Goal: Check status: Check status

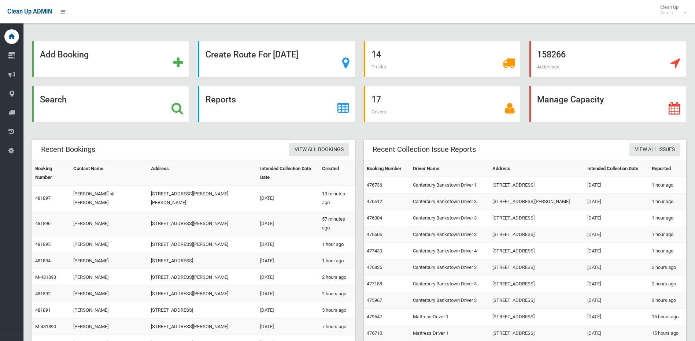
click at [174, 108] on icon at bounding box center [177, 108] width 12 height 12
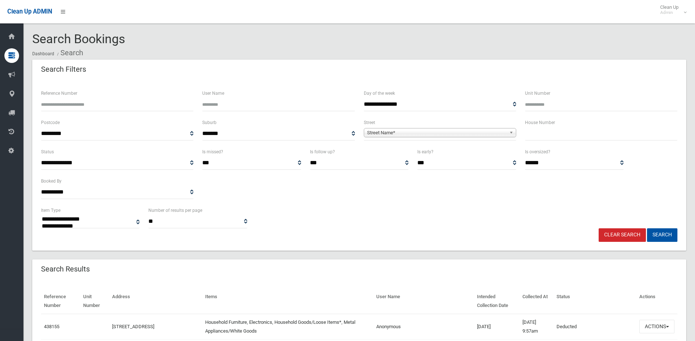
select select
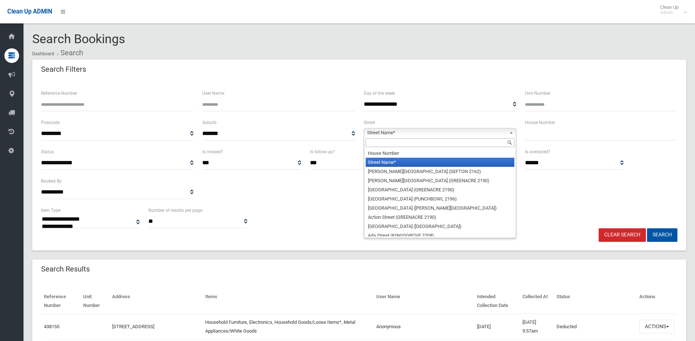
click at [381, 130] on span "Street Name*" at bounding box center [436, 133] width 139 height 9
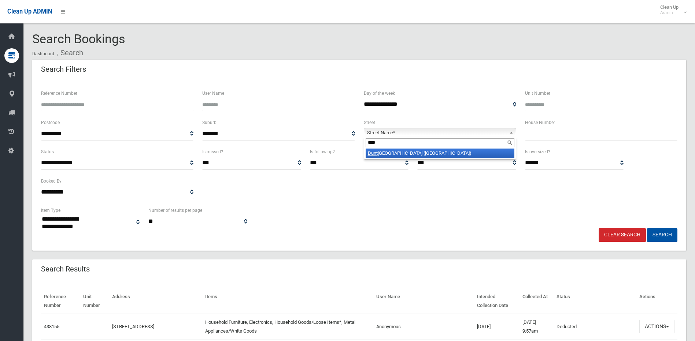
type input "****"
click at [445, 152] on li "[GEOGRAPHIC_DATA] ([GEOGRAPHIC_DATA])" at bounding box center [440, 153] width 149 height 9
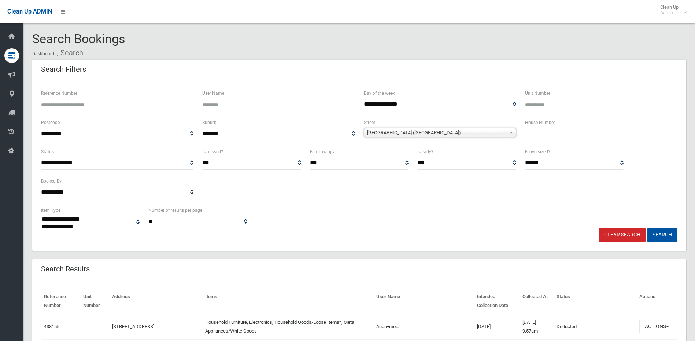
click at [529, 137] on input "text" at bounding box center [601, 134] width 152 height 14
type input "**"
click at [647, 229] on button "Search" at bounding box center [662, 236] width 30 height 14
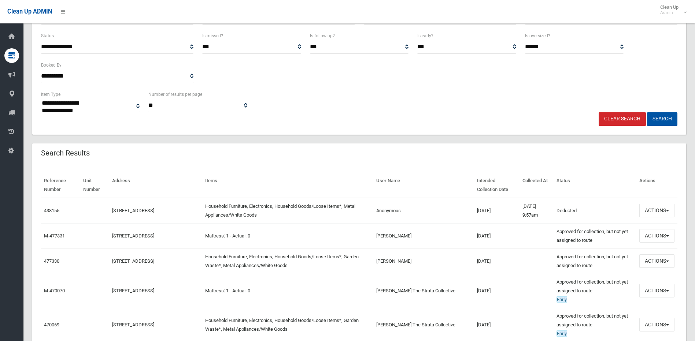
scroll to position [147, 0]
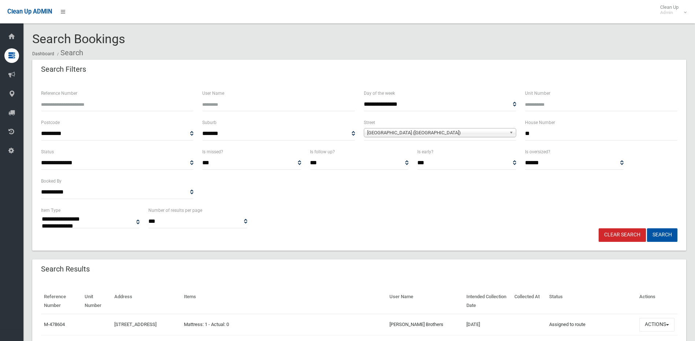
select select
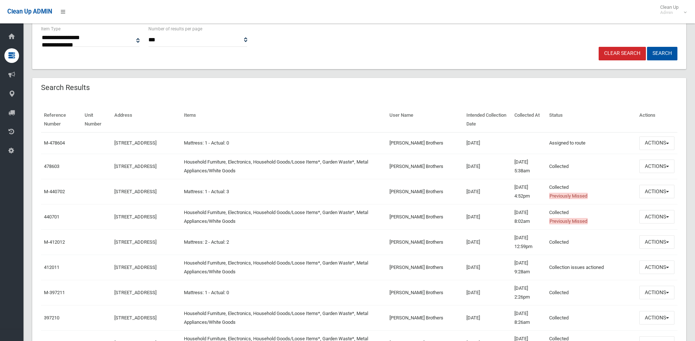
scroll to position [183, 0]
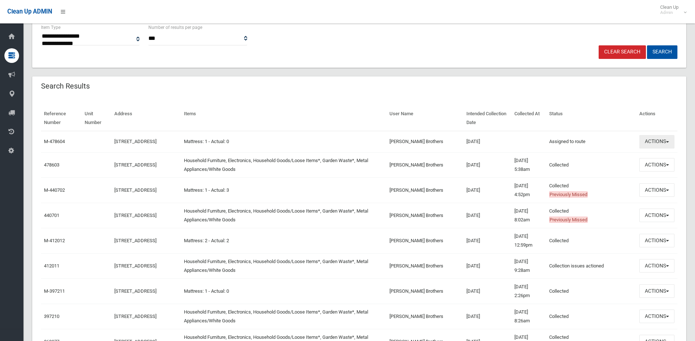
click at [669, 141] on button "Actions" at bounding box center [656, 142] width 35 height 14
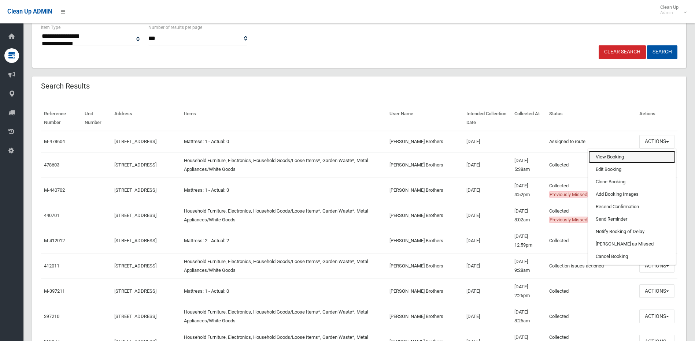
click at [601, 153] on link "View Booking" at bounding box center [631, 157] width 87 height 12
